Goal: Find specific fact: Find specific fact

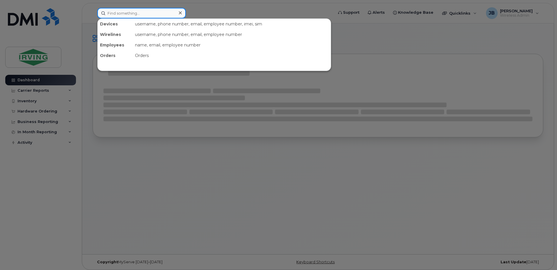
click at [129, 13] on input at bounding box center [141, 13] width 88 height 11
paste input "5193246973"
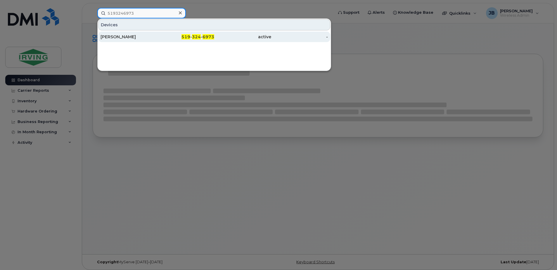
type input "5193246973"
click at [121, 39] on div "[PERSON_NAME]" at bounding box center [128, 37] width 57 height 6
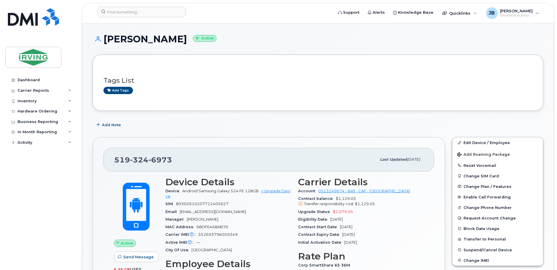
drag, startPoint x: 104, startPoint y: 38, endPoint x: 176, endPoint y: 45, distance: 72.1
click at [176, 45] on div "[PERSON_NAME] Active" at bounding box center [318, 44] width 450 height 21
drag, startPoint x: 176, startPoint y: 44, endPoint x: 159, endPoint y: 43, distance: 17.0
copy h1 "[PERSON_NAME]"
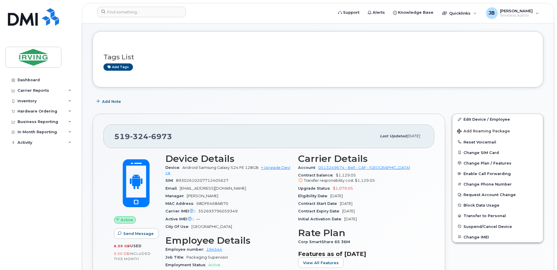
scroll to position [117, 0]
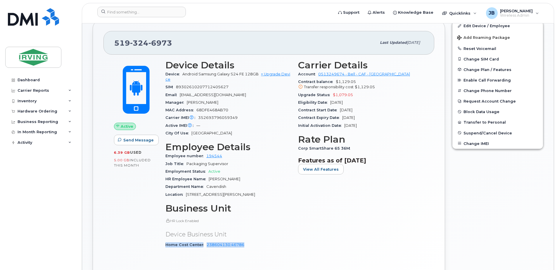
drag, startPoint x: 245, startPoint y: 245, endPoint x: 165, endPoint y: 244, distance: 79.5
click at [165, 244] on div "Home Cost Center 238604130.46786" at bounding box center [228, 245] width 126 height 8
drag, startPoint x: 165, startPoint y: 244, endPoint x: 185, endPoint y: 246, distance: 19.9
copy div "Home Cost Center 238604130.46786"
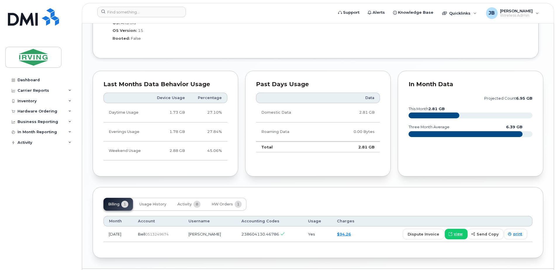
scroll to position [467, 0]
